Goal: Task Accomplishment & Management: Complete application form

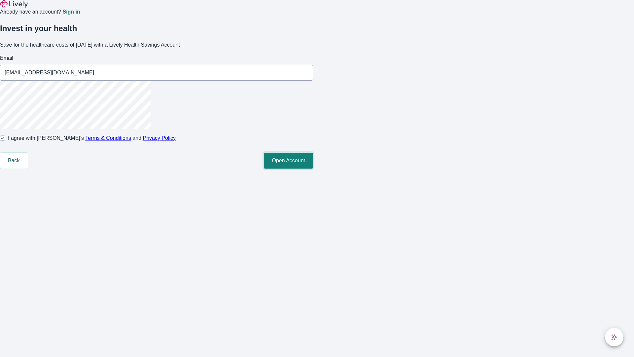
click at [313, 168] on button "Open Account" at bounding box center [288, 161] width 49 height 16
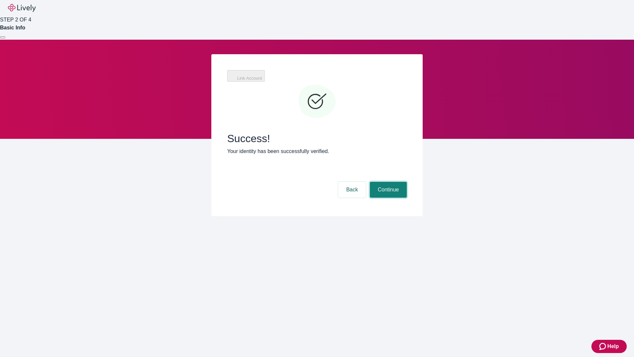
click at [387, 182] on button "Continue" at bounding box center [388, 190] width 37 height 16
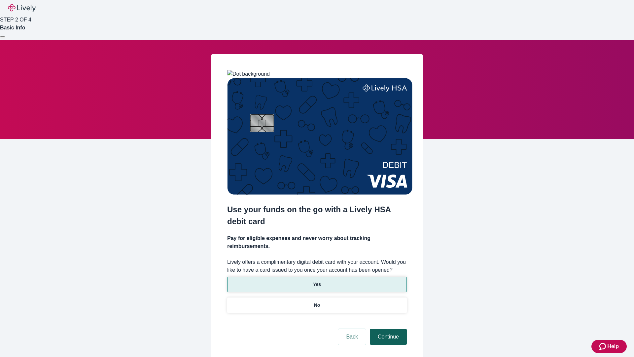
click at [317, 281] on p "Yes" at bounding box center [317, 284] width 8 height 7
click at [387, 329] on button "Continue" at bounding box center [388, 337] width 37 height 16
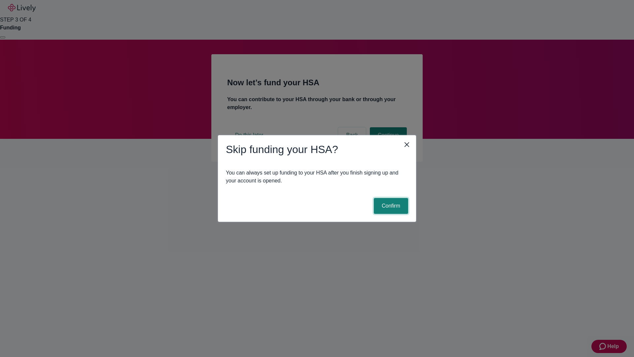
click at [390, 206] on button "Confirm" at bounding box center [391, 206] width 34 height 16
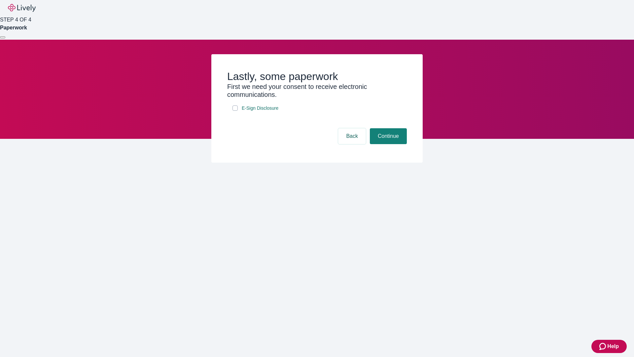
click at [235, 111] on input "E-Sign Disclosure" at bounding box center [234, 107] width 5 height 5
checkbox input "true"
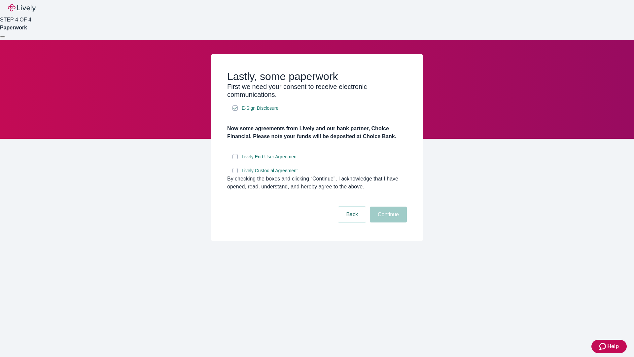
click at [235, 159] on input "Lively End User Agreement" at bounding box center [234, 156] width 5 height 5
checkbox input "true"
click at [235, 173] on input "Lively Custodial Agreement" at bounding box center [234, 170] width 5 height 5
checkbox input "true"
click at [387, 222] on button "Continue" at bounding box center [388, 214] width 37 height 16
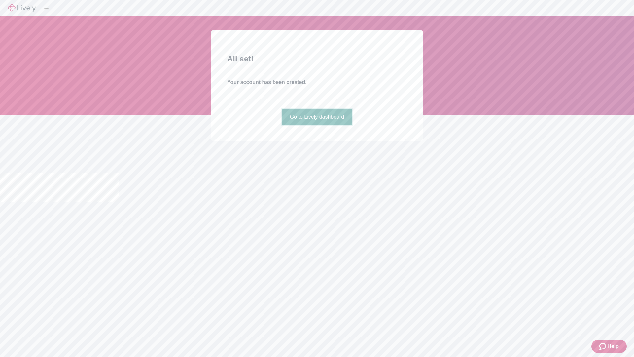
click at [317, 125] on link "Go to Lively dashboard" at bounding box center [317, 117] width 70 height 16
